Goal: Navigation & Orientation: Go to known website

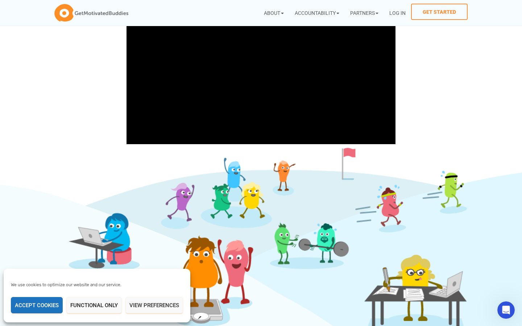
scroll to position [198, 0]
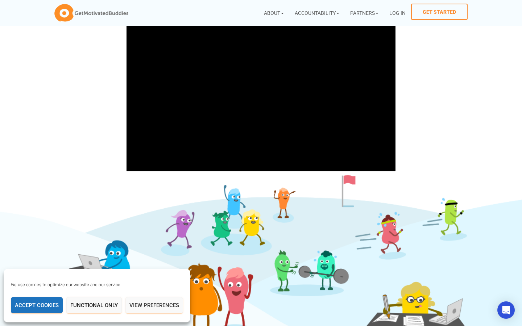
scroll to position [198, 0]
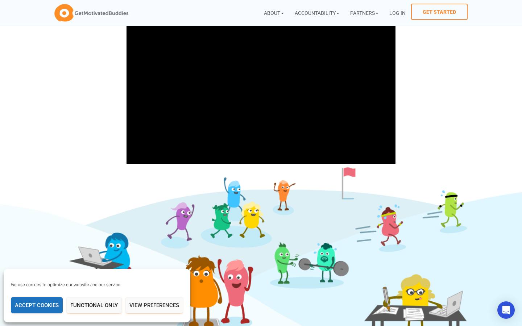
scroll to position [198, 0]
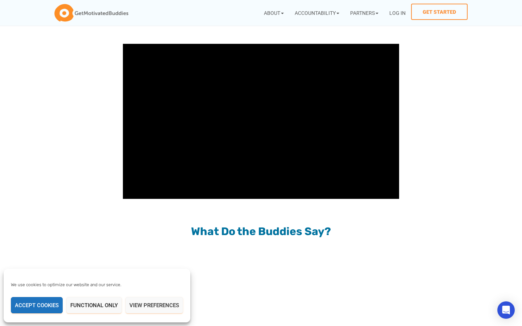
scroll to position [628, 0]
